Goal: Information Seeking & Learning: Learn about a topic

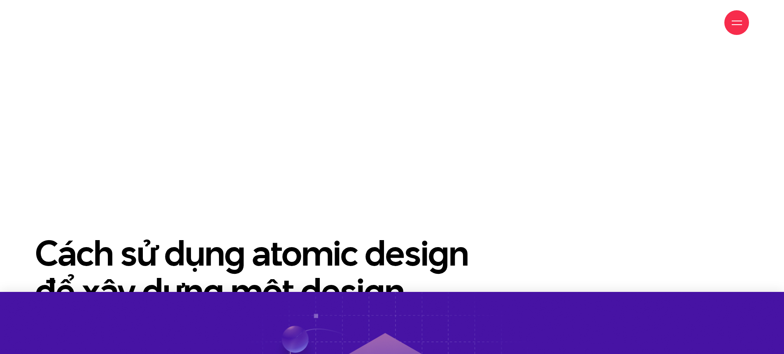
scroll to position [597, 0]
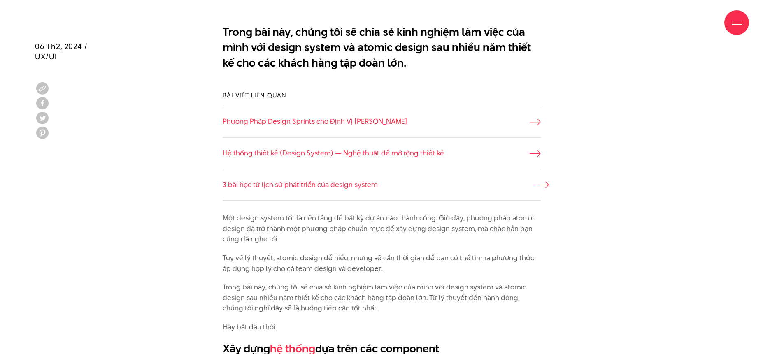
click at [289, 187] on link "3 bài học từ lịch sử phát triển của design system" at bounding box center [382, 185] width 318 height 11
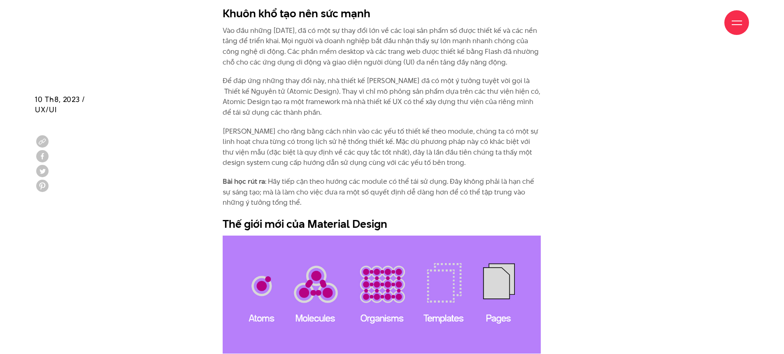
scroll to position [1567, 0]
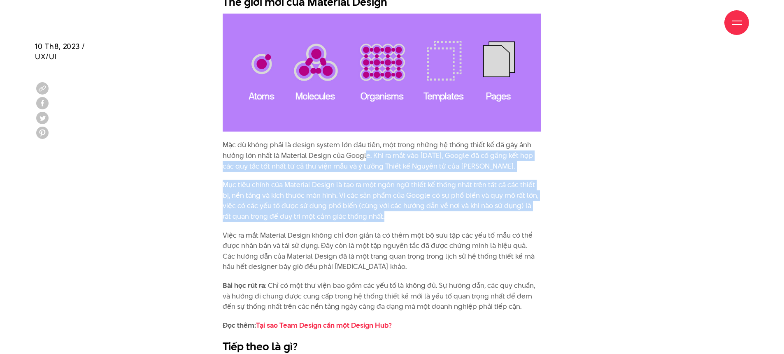
drag, startPoint x: 366, startPoint y: 157, endPoint x: 377, endPoint y: 217, distance: 61.2
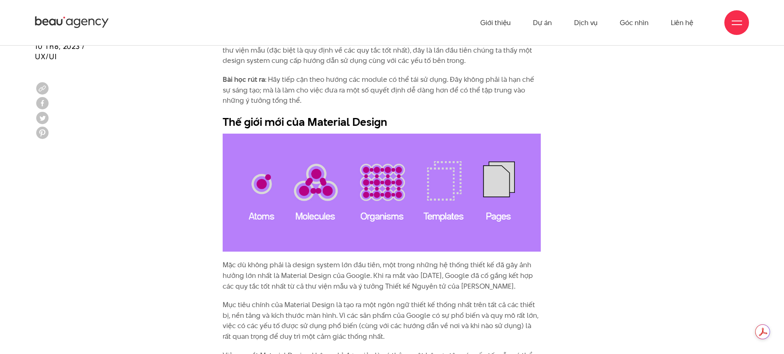
scroll to position [1320, 0]
